Goal: Information Seeking & Learning: Learn about a topic

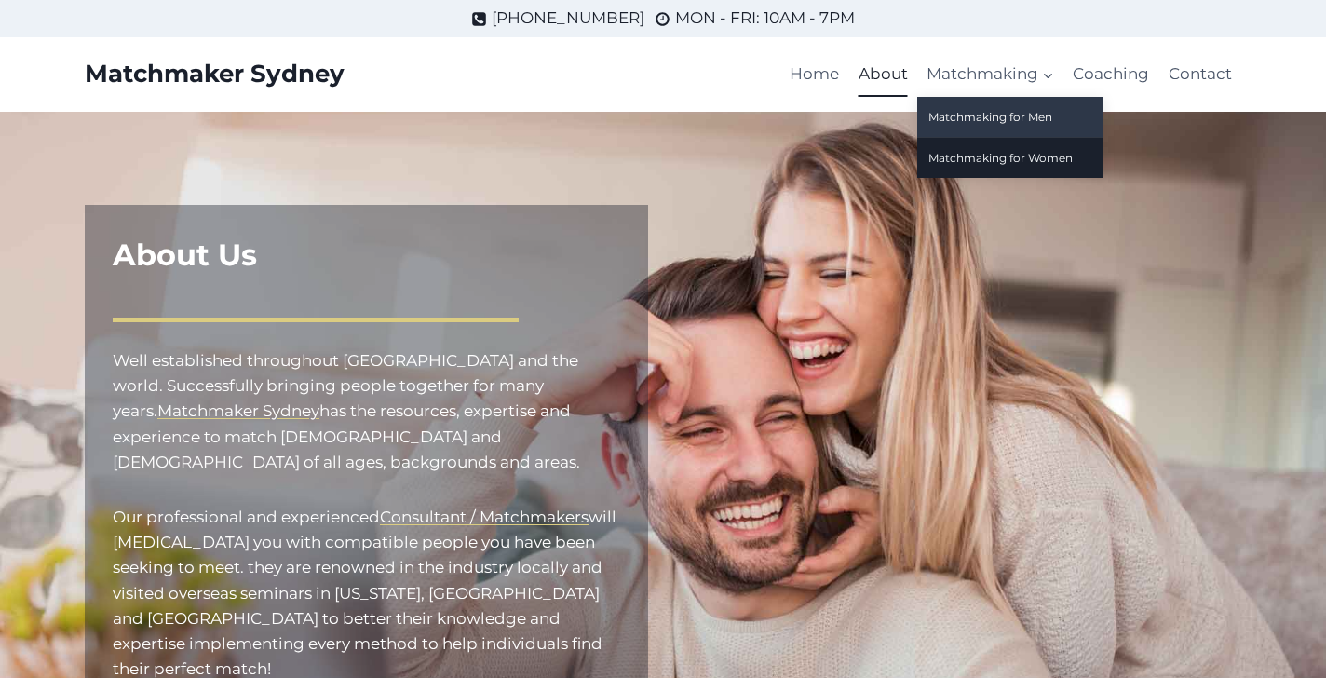
click at [967, 114] on link "Matchmaking for Men" at bounding box center [1010, 117] width 186 height 40
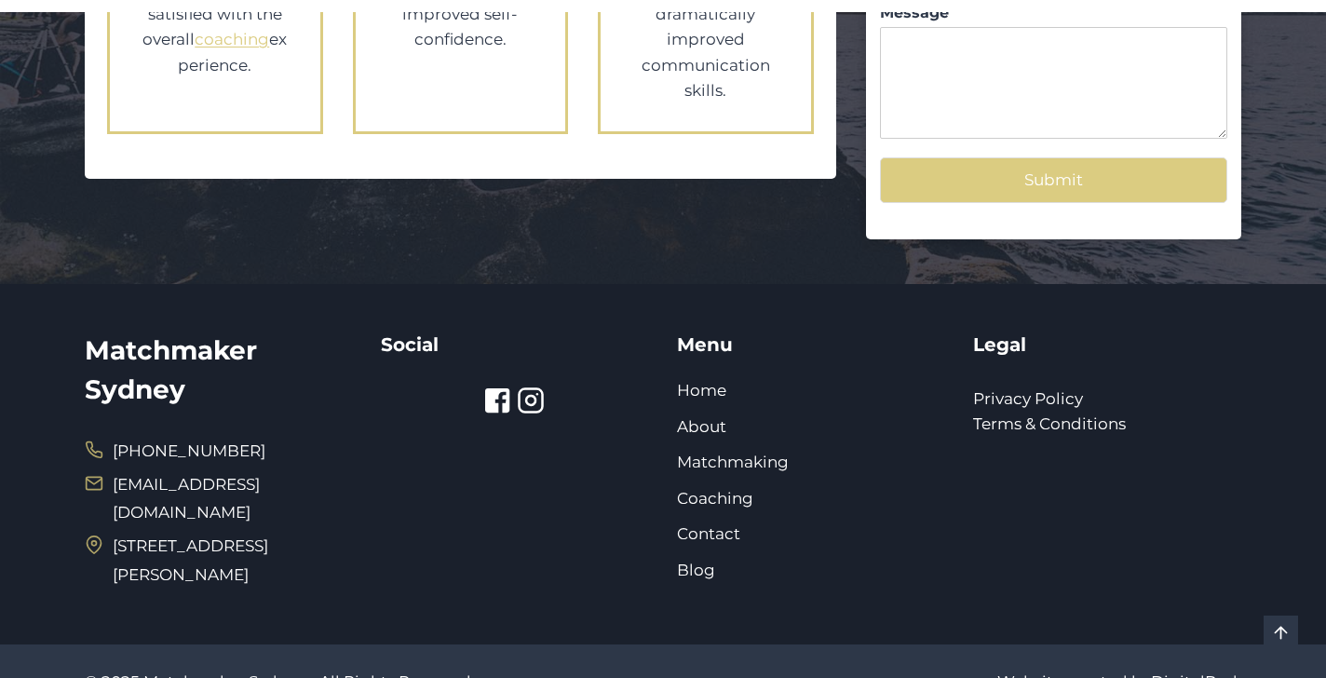
scroll to position [2208, 0]
click at [726, 453] on link "Matchmaking" at bounding box center [733, 462] width 112 height 19
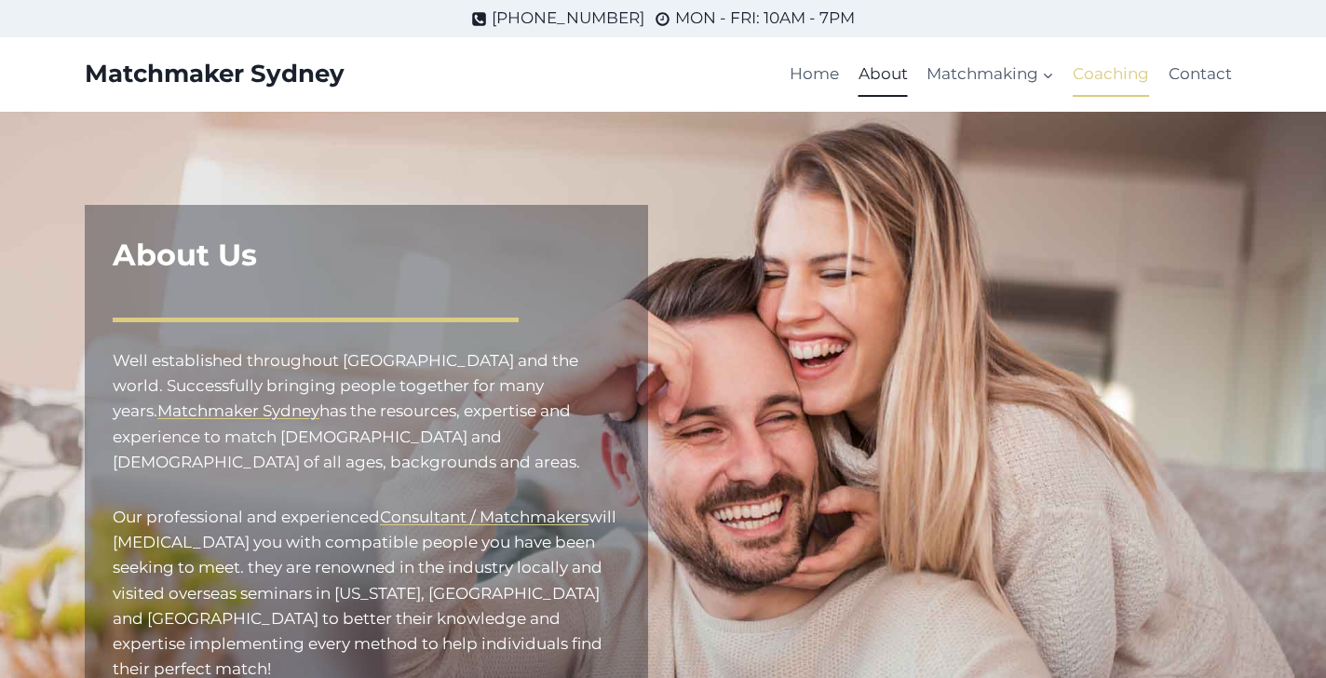
click at [1101, 77] on link "Coaching" at bounding box center [1110, 74] width 95 height 45
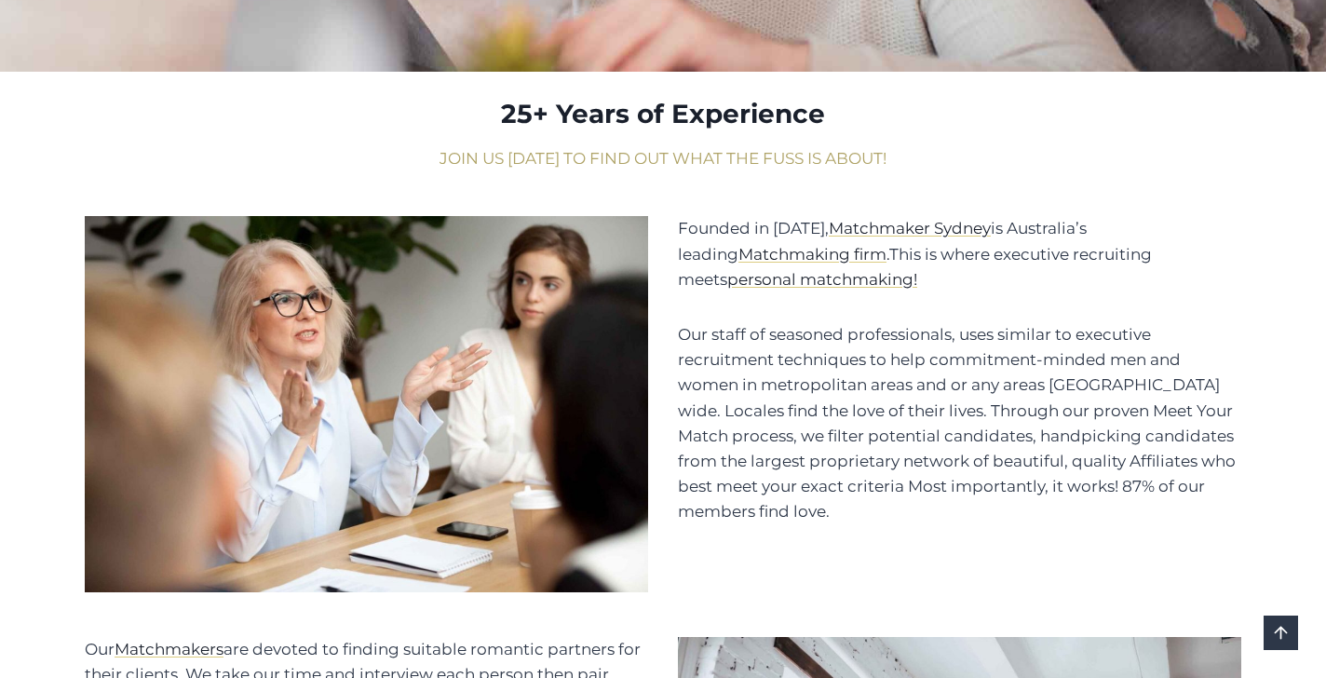
scroll to position [744, 0]
